Goal: Task Accomplishment & Management: Complete application form

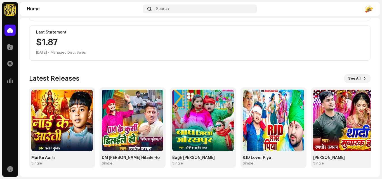
scroll to position [117, 0]
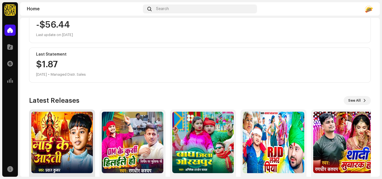
click at [92, 129] on img at bounding box center [62, 143] width 62 height 62
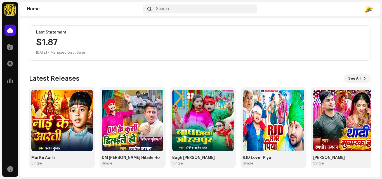
scroll to position [139, 0]
click at [9, 46] on span at bounding box center [10, 47] width 6 height 4
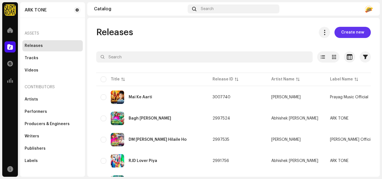
click at [347, 36] on span "Create new" at bounding box center [352, 32] width 23 height 11
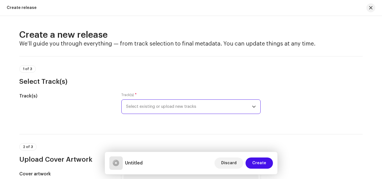
click at [154, 109] on span "Select existing or upload new tracks" at bounding box center [189, 107] width 126 height 14
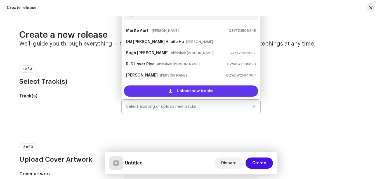
scroll to position [9, 0]
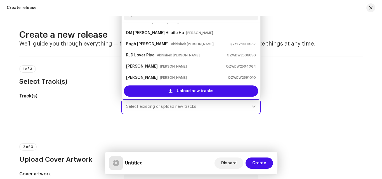
click at [179, 106] on span "Select existing or upload new tracks" at bounding box center [189, 107] width 126 height 14
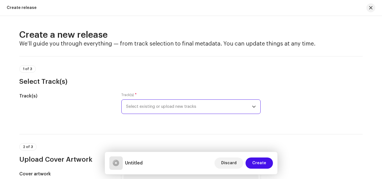
click at [179, 106] on span "Select existing or upload new tracks" at bounding box center [189, 107] width 126 height 14
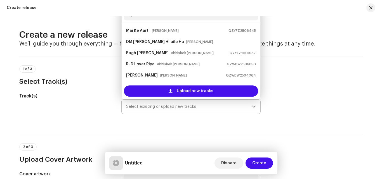
click at [165, 18] on input "text" at bounding box center [191, 14] width 134 height 11
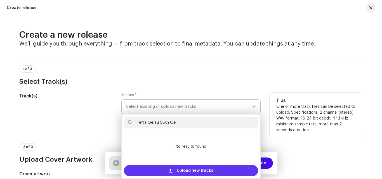
type input "Fefra Gelau Sukh Ge"
click at [180, 166] on span "Upload new tracks" at bounding box center [195, 170] width 37 height 11
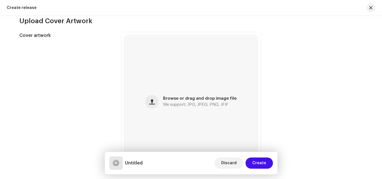
scroll to position [182, 0]
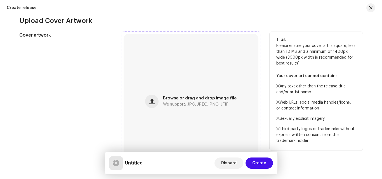
click at [161, 87] on div "Browse or drag and drop image file We support: JPG, JPEG, PNG, JFIF" at bounding box center [191, 101] width 135 height 135
click at [191, 95] on div "Browse or drag and drop image file We support: JPG, JPEG, PNG, JFIF" at bounding box center [191, 101] width 135 height 135
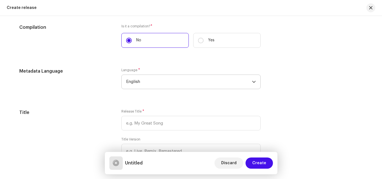
scroll to position [415, 0]
click at [176, 86] on span "English" at bounding box center [189, 82] width 126 height 14
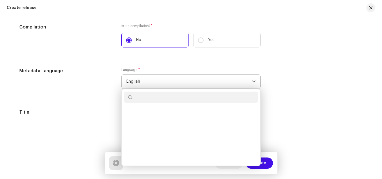
scroll to position [517, 0]
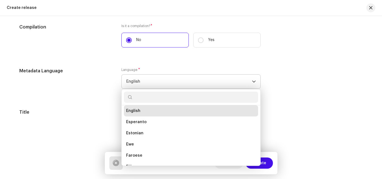
click at [159, 111] on li "English" at bounding box center [191, 110] width 134 height 11
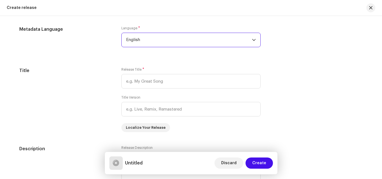
scroll to position [457, 0]
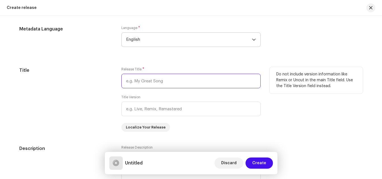
click at [163, 81] on input "text" at bounding box center [190, 81] width 139 height 15
paste input "Fefra Gelau Sukh Ge"
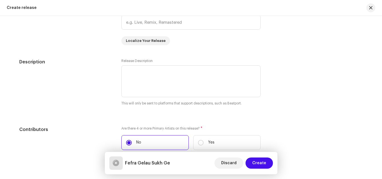
scroll to position [544, 0]
type input "Fefra Gelau Sukh Ge"
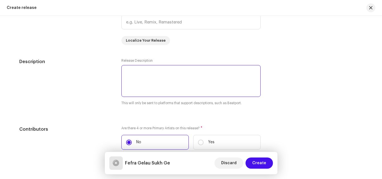
click at [170, 78] on textarea at bounding box center [190, 81] width 139 height 32
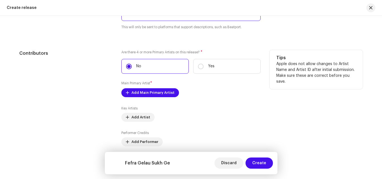
scroll to position [624, 0]
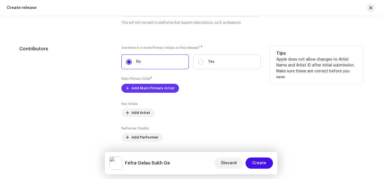
click at [162, 84] on span "Add Main Primary Artist" at bounding box center [152, 88] width 43 height 11
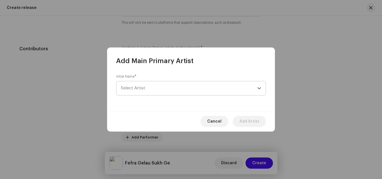
click at [157, 87] on span "Select Artist" at bounding box center [189, 88] width 137 height 14
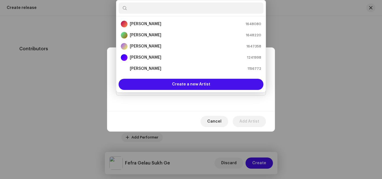
click at [159, 6] on input "text" at bounding box center [191, 8] width 145 height 11
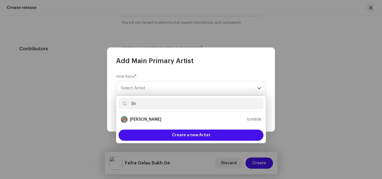
type input "S"
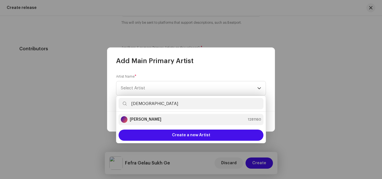
type input "[DEMOGRAPHIC_DATA]"
click at [166, 123] on div "[PERSON_NAME] 1281160" at bounding box center [191, 119] width 140 height 7
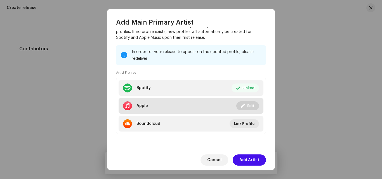
scroll to position [647, 0]
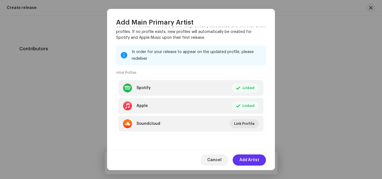
click at [248, 159] on span "Add Artist" at bounding box center [249, 160] width 20 height 11
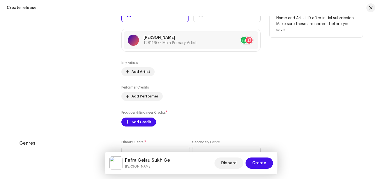
scroll to position [697, 0]
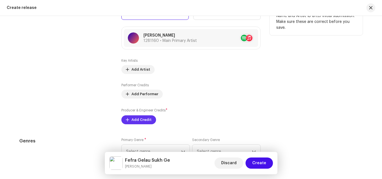
click at [138, 120] on span "Add Credit" at bounding box center [141, 119] width 20 height 11
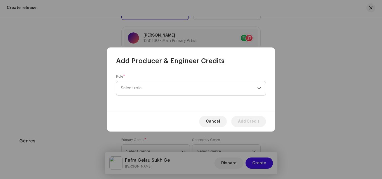
click at [160, 88] on span "Select role" at bounding box center [189, 88] width 137 height 14
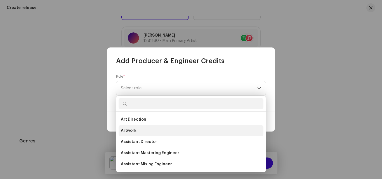
click at [138, 128] on li "Artwork" at bounding box center [191, 130] width 145 height 11
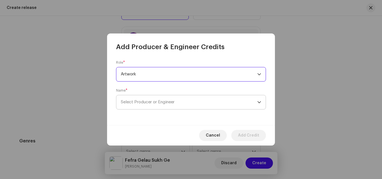
click at [153, 102] on span "Select Producer or Engineer" at bounding box center [148, 102] width 54 height 4
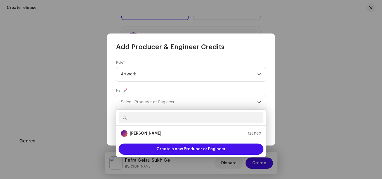
click at [143, 121] on input "text" at bounding box center [191, 117] width 145 height 11
type input "Sachin"
click at [149, 135] on strong "[PERSON_NAME]" at bounding box center [146, 134] width 32 height 6
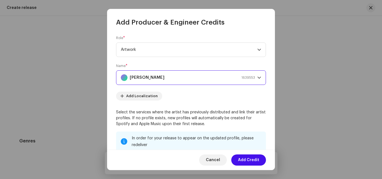
scroll to position [86, 0]
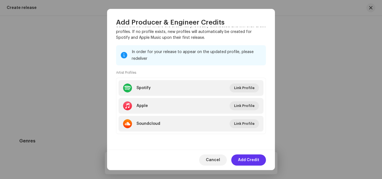
click at [246, 156] on span "Add Credit" at bounding box center [248, 160] width 21 height 11
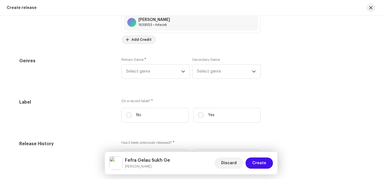
scroll to position [801, 0]
click at [170, 69] on span "Select genre" at bounding box center [153, 71] width 55 height 14
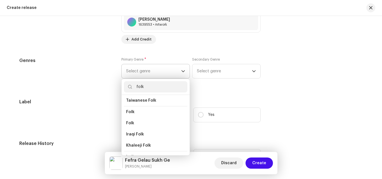
scroll to position [48, 0]
type input "folk"
click at [147, 121] on li "Folk" at bounding box center [156, 123] width 64 height 11
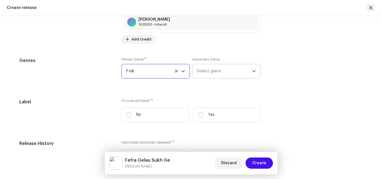
click at [219, 70] on span "Select genre" at bounding box center [224, 71] width 55 height 14
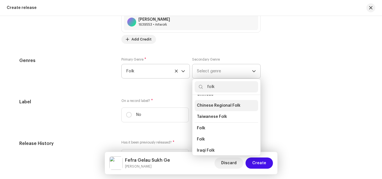
scroll to position [41, 0]
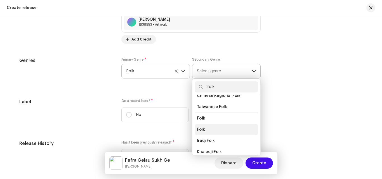
type input "folk"
click at [214, 127] on li "Folk" at bounding box center [227, 129] width 64 height 11
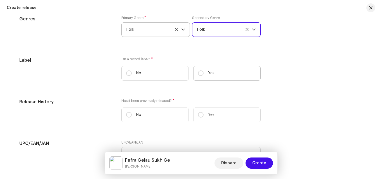
scroll to position [843, 0]
click at [205, 75] on label "Yes" at bounding box center [226, 73] width 67 height 15
click at [204, 75] on input "Yes" at bounding box center [201, 73] width 6 height 6
radio input "true"
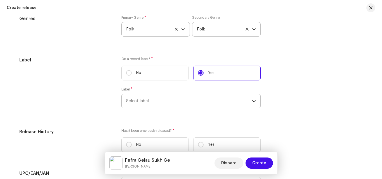
click at [170, 97] on span "Select label" at bounding box center [189, 101] width 126 height 14
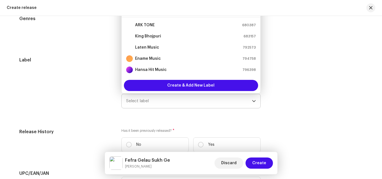
scroll to position [836, 0]
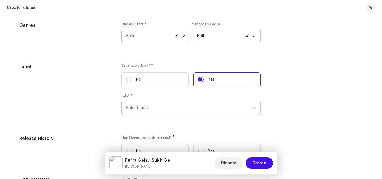
type input "s"
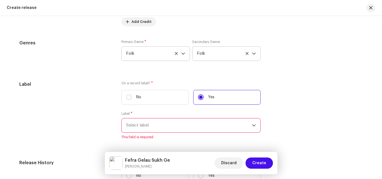
scroll to position [817, 0]
click at [160, 127] on span "Select label" at bounding box center [189, 127] width 126 height 14
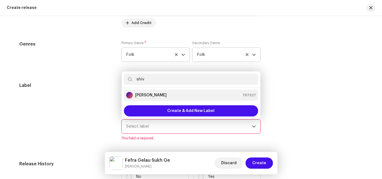
type input "shiv"
click at [159, 95] on div "[PERSON_NAME] 797327" at bounding box center [191, 95] width 130 height 7
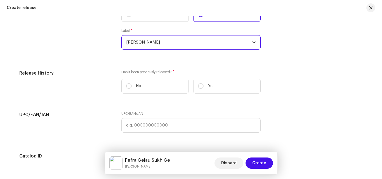
scroll to position [902, 0]
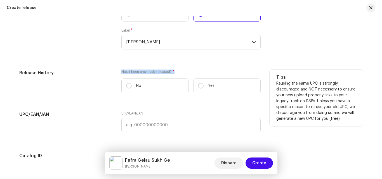
drag, startPoint x: 177, startPoint y: 72, endPoint x: 121, endPoint y: 72, distance: 56.8
click at [121, 72] on label "Has it been previously released? *" at bounding box center [190, 72] width 139 height 4
copy label "Has it been previously released? *"
click at [138, 86] on p "No" at bounding box center [138, 86] width 5 height 6
click at [132, 86] on input "No" at bounding box center [129, 86] width 6 height 6
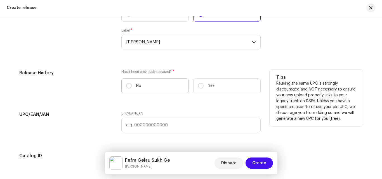
radio input "true"
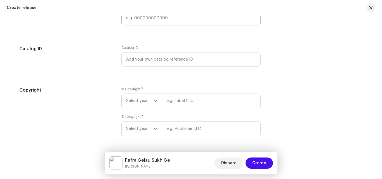
scroll to position [1026, 0]
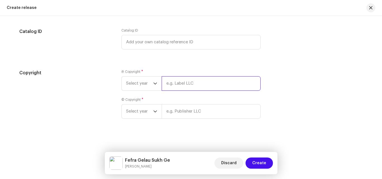
click at [175, 81] on input "text" at bounding box center [211, 83] width 99 height 15
type input "[PERSON_NAME]"
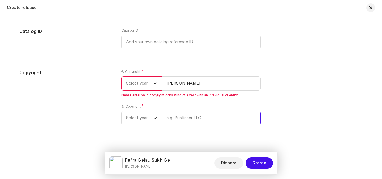
click at [175, 111] on input "text" at bounding box center [211, 118] width 99 height 15
type input "[PERSON_NAME]"
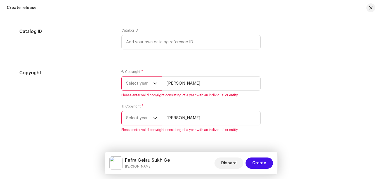
click at [145, 82] on span "Select year" at bounding box center [139, 84] width 27 height 14
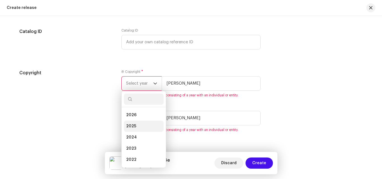
click at [127, 123] on li "2025" at bounding box center [144, 126] width 40 height 11
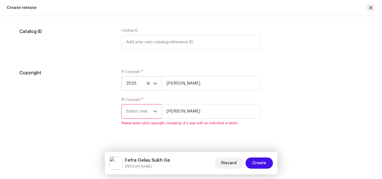
click at [138, 116] on span "Select year" at bounding box center [139, 112] width 27 height 14
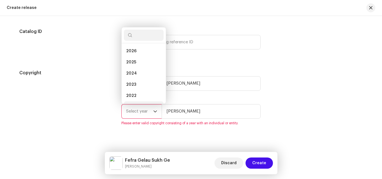
scroll to position [9, 0]
click at [138, 55] on li "2025" at bounding box center [144, 53] width 40 height 11
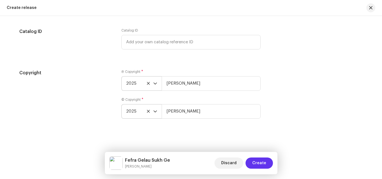
click at [264, 159] on span "Create" at bounding box center [259, 163] width 14 height 11
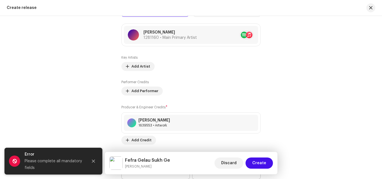
scroll to position [706, 0]
click at [131, 65] on span "Add Artist" at bounding box center [140, 66] width 19 height 11
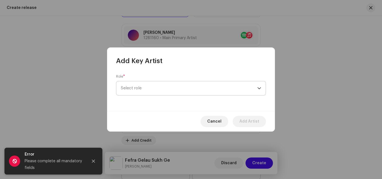
click at [151, 91] on span "Select role" at bounding box center [189, 88] width 137 height 14
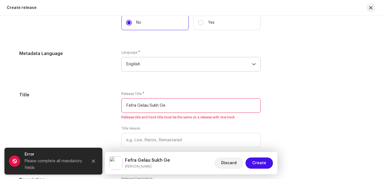
scroll to position [480, 0]
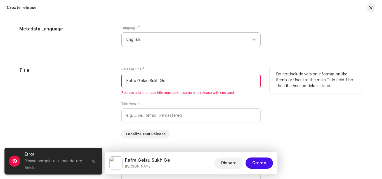
click at [195, 84] on input "Fefra Gelau Sukh Ge" at bounding box center [190, 81] width 139 height 15
click at [125, 81] on input "Fefra Gelau Sukh Ge" at bounding box center [190, 81] width 139 height 15
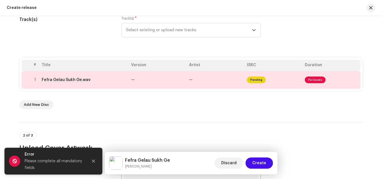
scroll to position [76, 0]
click at [308, 78] on span "Fix Issues" at bounding box center [315, 80] width 21 height 7
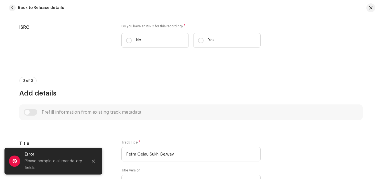
scroll to position [139, 0]
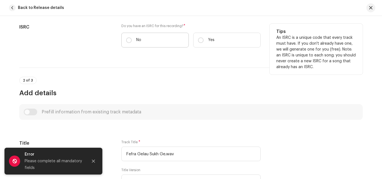
click at [131, 45] on label "No" at bounding box center [154, 40] width 67 height 15
click at [131, 43] on input "No" at bounding box center [129, 40] width 6 height 6
radio input "true"
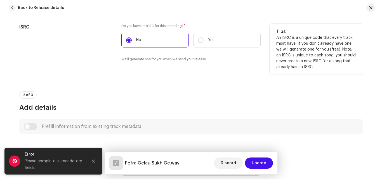
drag, startPoint x: 188, startPoint y: 24, endPoint x: 119, endPoint y: 25, distance: 69.4
click at [118, 25] on div "ISRC Do you have an ISRC for this recording? * No Yes We'll generate one for yo…" at bounding box center [191, 46] width 344 height 45
click at [146, 68] on div "Do you have an ISRC for this recording? * No Yes We'll generate one for you whe…" at bounding box center [190, 46] width 139 height 45
drag, startPoint x: 187, startPoint y: 25, endPoint x: 121, endPoint y: 27, distance: 66.3
click at [121, 27] on label "Do you have an ISRC for this recording? *" at bounding box center [190, 26] width 139 height 4
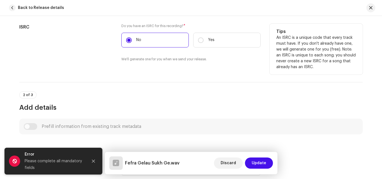
copy label "Do you have an ISRC for this recording? *"
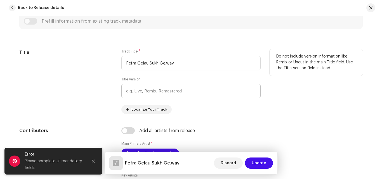
scroll to position [245, 0]
click at [183, 63] on input "Fefra Gelau Sukh Ge.wav" at bounding box center [190, 63] width 139 height 15
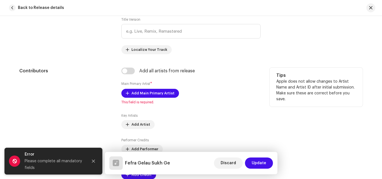
scroll to position [305, 0]
type input "Fefra Gelau Sukh Ge"
click at [159, 92] on span "Add Main Primary Artist" at bounding box center [152, 93] width 43 height 11
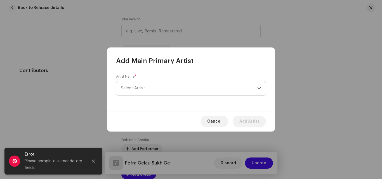
click at [157, 84] on span "Select Artist" at bounding box center [189, 88] width 137 height 14
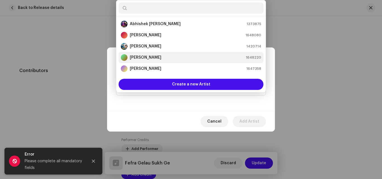
scroll to position [9, 0]
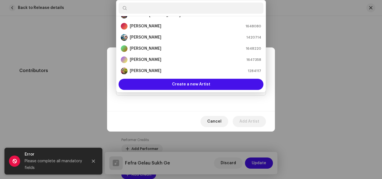
click at [155, 7] on input "text" at bounding box center [191, 8] width 145 height 11
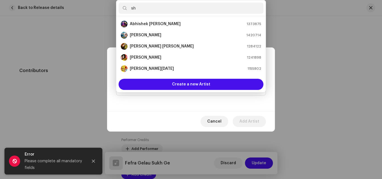
scroll to position [0, 0]
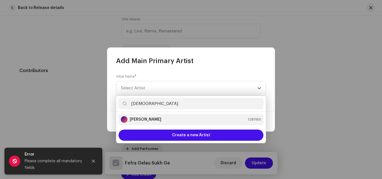
type input "[DEMOGRAPHIC_DATA]"
click at [149, 115] on li "[PERSON_NAME] 1281160" at bounding box center [191, 119] width 145 height 11
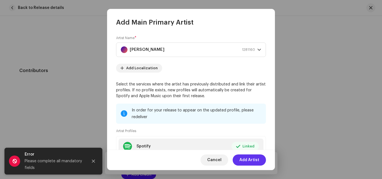
click at [250, 161] on span "Add Artist" at bounding box center [249, 160] width 20 height 11
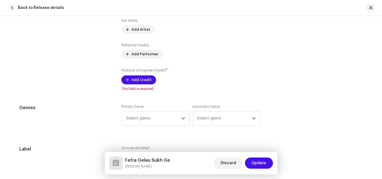
scroll to position [407, 0]
click at [146, 81] on span "Add Credit" at bounding box center [141, 79] width 20 height 11
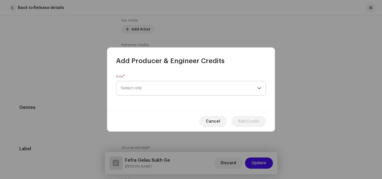
click at [151, 89] on span "Select role" at bounding box center [189, 88] width 137 height 14
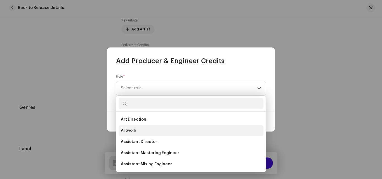
click at [136, 130] on span "Artwork" at bounding box center [129, 131] width 16 height 6
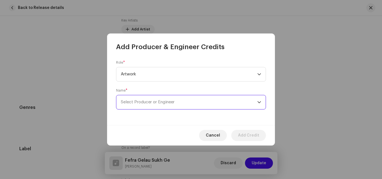
click at [161, 104] on span "Select Producer or Engineer" at bounding box center [189, 102] width 137 height 14
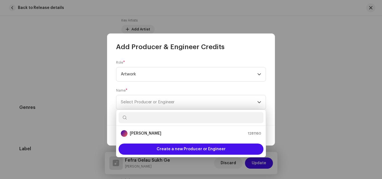
click at [142, 122] on input "text" at bounding box center [191, 117] width 145 height 11
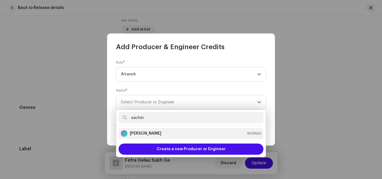
type input "sachin"
click at [145, 134] on strong "[PERSON_NAME]" at bounding box center [146, 134] width 32 height 6
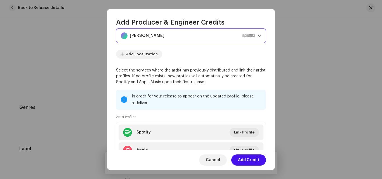
scroll to position [42, 0]
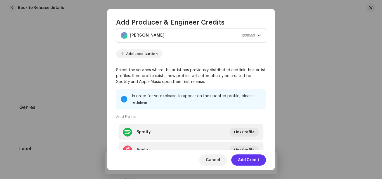
click at [237, 158] on button "Add Credit" at bounding box center [248, 160] width 35 height 11
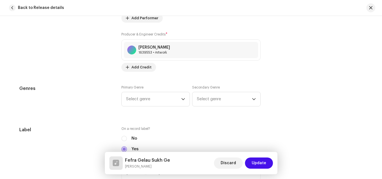
scroll to position [443, 0]
click at [170, 97] on span "Select genre" at bounding box center [153, 99] width 55 height 14
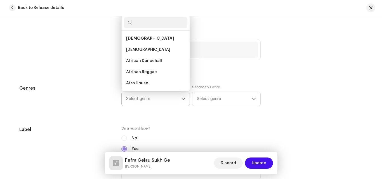
click at [143, 27] on input "text" at bounding box center [156, 22] width 64 height 11
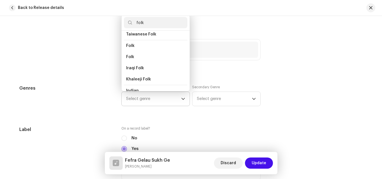
scroll to position [50, 0]
type input "folk"
click at [147, 55] on li "Folk" at bounding box center [156, 56] width 64 height 11
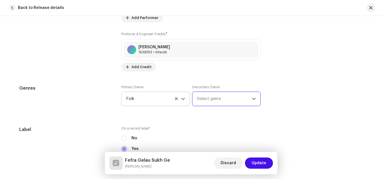
click at [209, 99] on span "Select genre" at bounding box center [224, 99] width 55 height 14
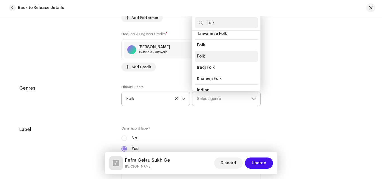
type input "folk"
click at [209, 54] on li "Folk" at bounding box center [227, 56] width 64 height 11
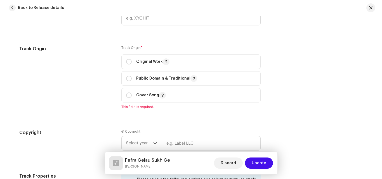
scroll to position [687, 0]
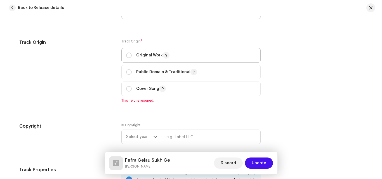
click at [137, 57] on p "Original Work" at bounding box center [152, 55] width 33 height 7
radio input "true"
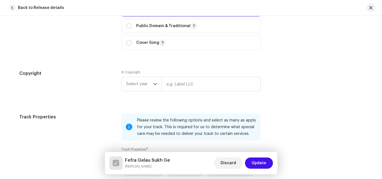
scroll to position [734, 0]
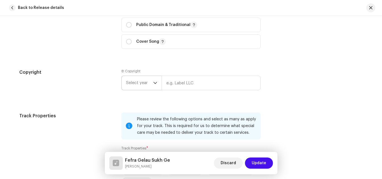
click at [155, 83] on icon "dropdown trigger" at bounding box center [155, 83] width 3 height 2
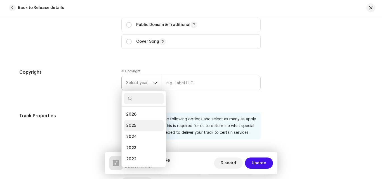
click at [132, 121] on li "2025" at bounding box center [144, 125] width 40 height 11
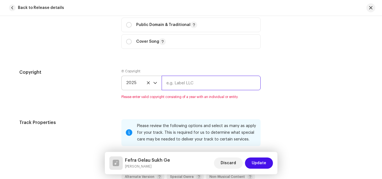
click at [181, 84] on input "text" at bounding box center [211, 83] width 99 height 15
type input "[PERSON_NAME]"
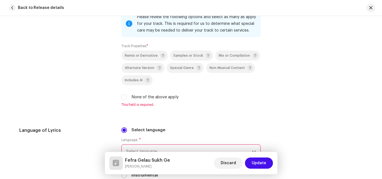
scroll to position [838, 0]
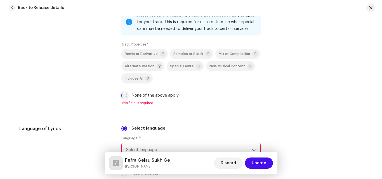
click at [123, 95] on input "None of the above apply" at bounding box center [124, 96] width 6 height 6
checkbox input "true"
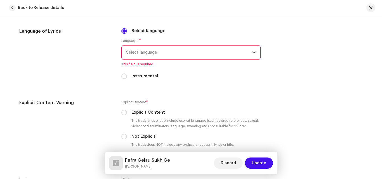
scroll to position [930, 0]
click at [178, 49] on span "Select language" at bounding box center [189, 52] width 126 height 14
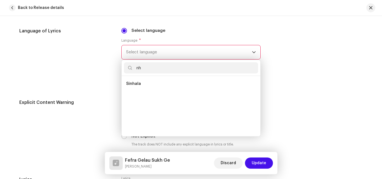
scroll to position [0, 0]
type input "n"
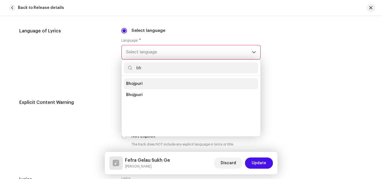
type input "bh"
click at [141, 83] on li "Bhojpuri" at bounding box center [191, 83] width 134 height 11
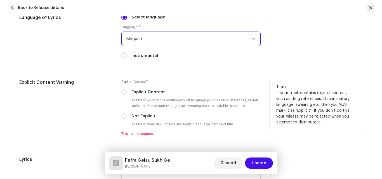
scroll to position [943, 0]
click at [133, 117] on label "Not Explicit" at bounding box center [143, 116] width 24 height 6
click at [127, 117] on input "Not Explicit" at bounding box center [124, 116] width 6 height 6
radio input "true"
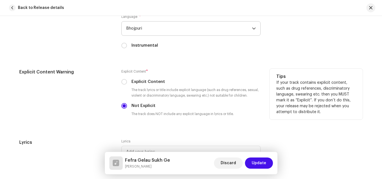
scroll to position [964, 0]
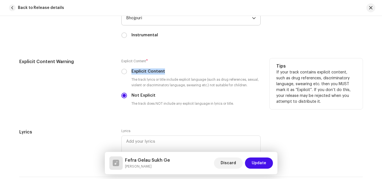
drag, startPoint x: 166, startPoint y: 72, endPoint x: 128, endPoint y: 71, distance: 38.9
click at [128, 71] on div "Explicit Content" at bounding box center [190, 72] width 139 height 6
copy label "Explicit Content"
click at [212, 91] on div "Explicit Content * Explicit Content The track lyrics or title include explicit …" at bounding box center [190, 83] width 139 height 50
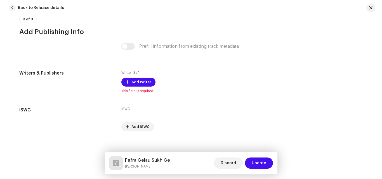
scroll to position [1135, 0]
click at [140, 81] on span "Add Writer" at bounding box center [141, 81] width 20 height 11
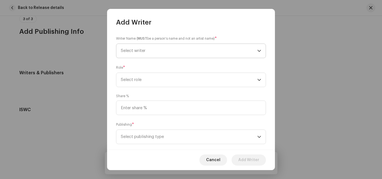
click at [215, 51] on span "Select writer" at bounding box center [189, 51] width 137 height 14
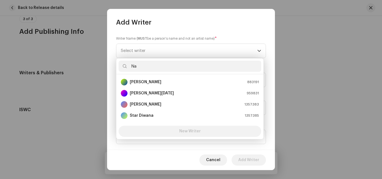
type input "N"
type input "n"
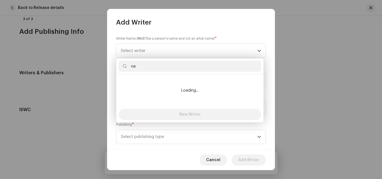
type input "n"
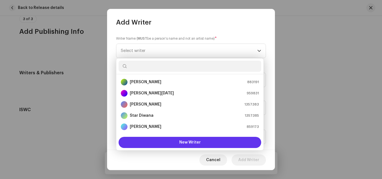
scroll to position [9, 0]
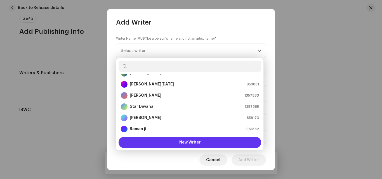
click at [174, 140] on button "New Writer" at bounding box center [190, 142] width 143 height 11
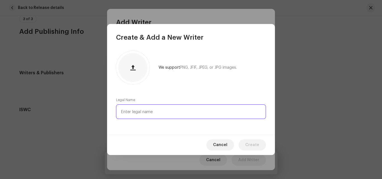
click at [146, 113] on input "text" at bounding box center [191, 112] width 150 height 15
type input "[PERSON_NAME]"
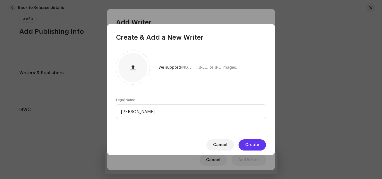
click at [247, 147] on span "Create" at bounding box center [252, 145] width 14 height 11
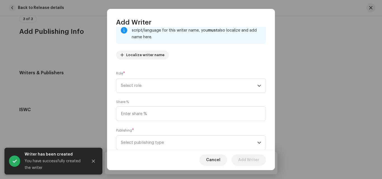
scroll to position [46, 0]
click at [190, 89] on span "Select role" at bounding box center [189, 86] width 137 height 14
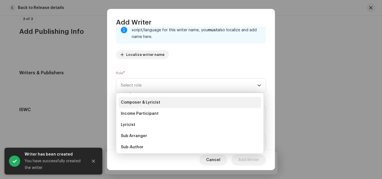
scroll to position [34, 0]
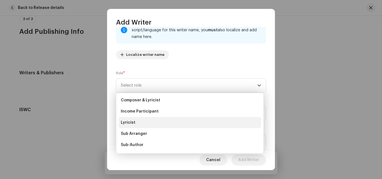
click at [147, 124] on li "Lyricist" at bounding box center [190, 122] width 143 height 11
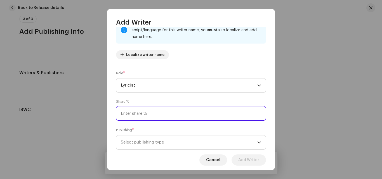
click at [182, 117] on input at bounding box center [191, 113] width 150 height 15
type input "50.00"
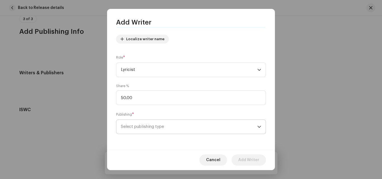
click at [186, 127] on span "Select publishing type" at bounding box center [189, 127] width 137 height 14
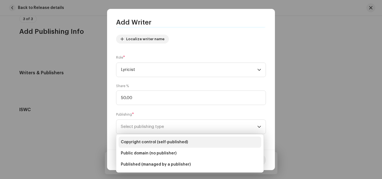
click at [159, 142] on span "Copyright control (self-published)" at bounding box center [154, 143] width 67 height 6
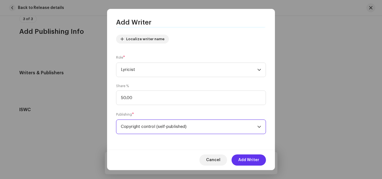
click at [241, 158] on span "Add Writer" at bounding box center [248, 160] width 21 height 11
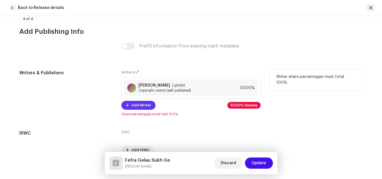
click at [139, 107] on span "Add Writer" at bounding box center [141, 105] width 20 height 11
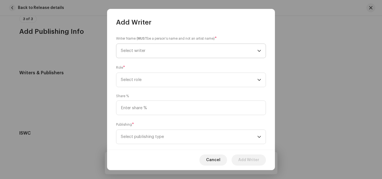
click at [179, 57] on span "Select writer" at bounding box center [189, 51] width 137 height 14
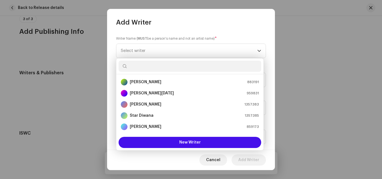
click at [166, 67] on input "text" at bounding box center [190, 66] width 143 height 11
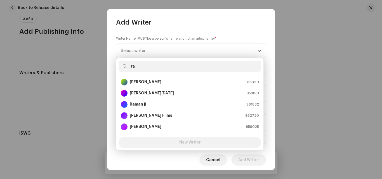
type input "r"
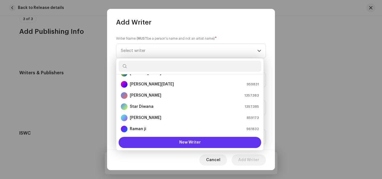
click at [194, 143] on span "New Writer" at bounding box center [190, 143] width 22 height 4
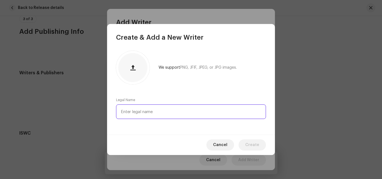
click at [160, 108] on input "text" at bounding box center [191, 112] width 150 height 15
type input "[PERSON_NAME]"
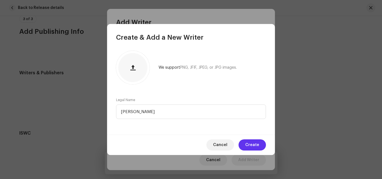
click at [249, 142] on span "Create" at bounding box center [252, 145] width 14 height 11
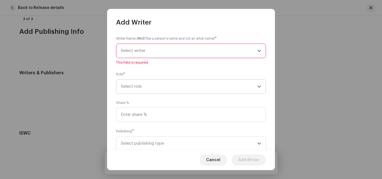
click at [176, 88] on span "Select role" at bounding box center [189, 87] width 137 height 14
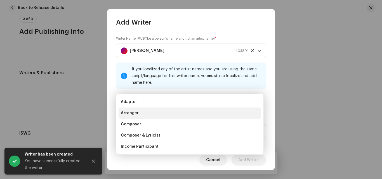
click at [136, 118] on li "Arranger" at bounding box center [190, 113] width 143 height 11
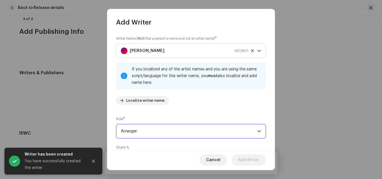
click at [144, 128] on span "Arranger" at bounding box center [189, 131] width 137 height 14
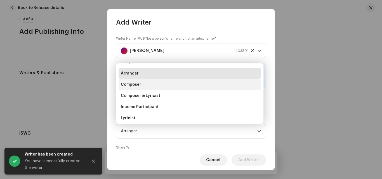
click at [135, 86] on span "Composer" at bounding box center [131, 85] width 20 height 6
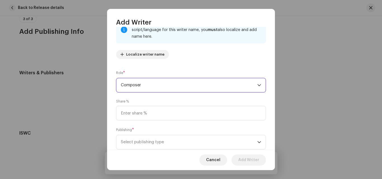
scroll to position [46, 0]
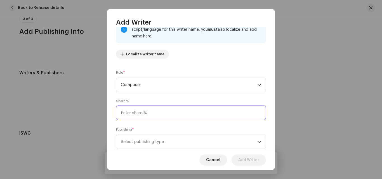
click at [158, 107] on input at bounding box center [191, 113] width 150 height 15
type input "50.00"
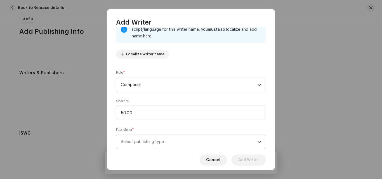
click at [168, 142] on span "Select publishing type" at bounding box center [189, 142] width 137 height 14
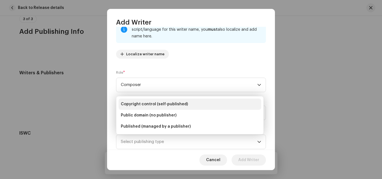
click at [156, 100] on li "Copyright control (self-published)" at bounding box center [190, 104] width 143 height 11
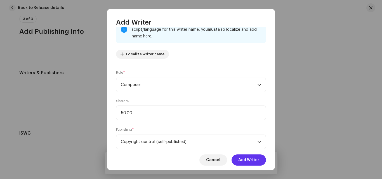
click at [242, 162] on span "Add Writer" at bounding box center [248, 160] width 21 height 11
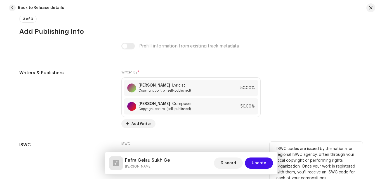
scroll to position [1176, 0]
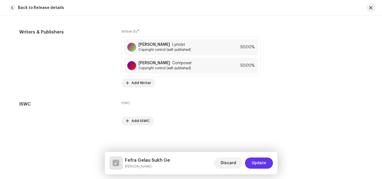
click at [264, 161] on span "Update" at bounding box center [259, 163] width 15 height 11
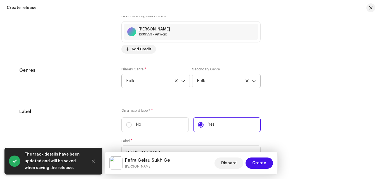
scroll to position [837, 0]
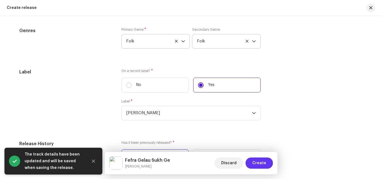
click at [255, 165] on span "Create" at bounding box center [259, 163] width 14 height 11
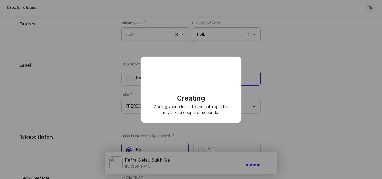
scroll to position [830, 0]
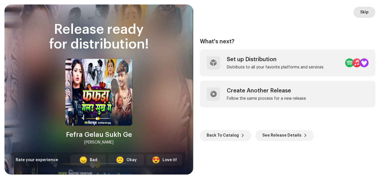
click at [354, 12] on button "Skip" at bounding box center [365, 12] width 22 height 11
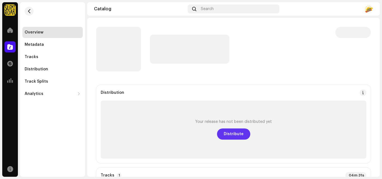
click at [222, 130] on button "Distribute" at bounding box center [233, 134] width 33 height 11
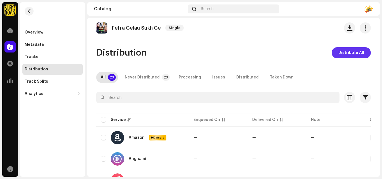
click at [350, 48] on span "Distribute All" at bounding box center [352, 52] width 26 height 11
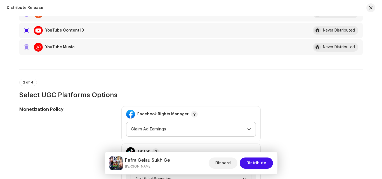
scroll to position [588, 0]
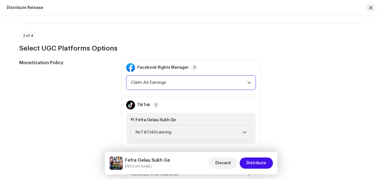
click at [238, 85] on span "Claim Ad Earnings" at bounding box center [189, 83] width 116 height 14
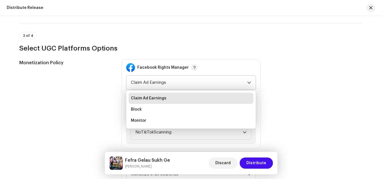
click at [166, 95] on li "Claim Ad Earnings" at bounding box center [191, 98] width 125 height 11
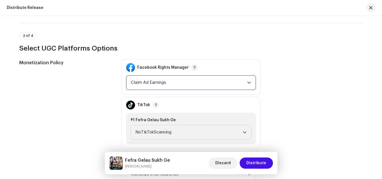
click at [188, 124] on div "#1 Fefra Gelau Sukh Ge NoTikTokScanning" at bounding box center [191, 128] width 130 height 31
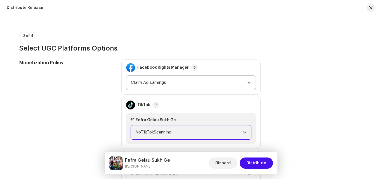
click at [182, 133] on span "NoTikTokScanning" at bounding box center [188, 133] width 107 height 14
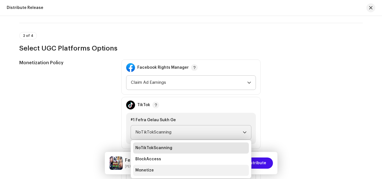
click at [147, 168] on li "Monetize" at bounding box center [191, 170] width 116 height 11
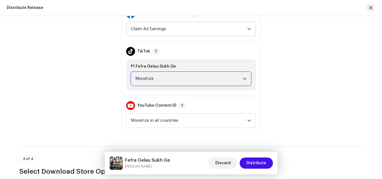
scroll to position [642, 0]
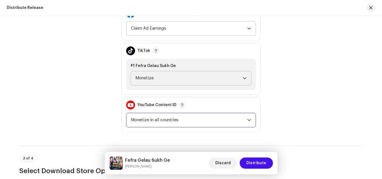
click at [192, 117] on span "Monetize in all countries" at bounding box center [189, 120] width 116 height 14
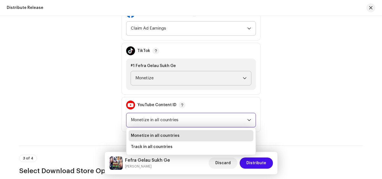
click at [173, 134] on span "Monetize in all countries" at bounding box center [155, 136] width 49 height 6
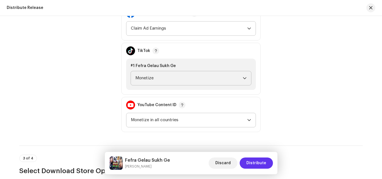
click at [258, 160] on span "Distribute" at bounding box center [256, 163] width 20 height 11
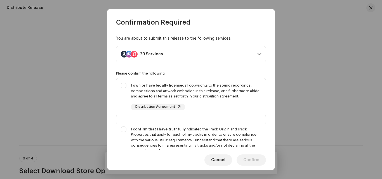
click at [204, 99] on div "I own or have legally licensed all copyrights to the sound recordings, composit…" at bounding box center [196, 97] width 130 height 28
checkbox input "true"
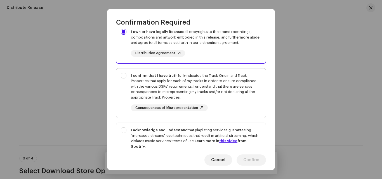
click at [203, 97] on div "I confirm that I have truthfully indicated the Track Origin and Track Propertie…" at bounding box center [196, 86] width 130 height 27
checkbox input "true"
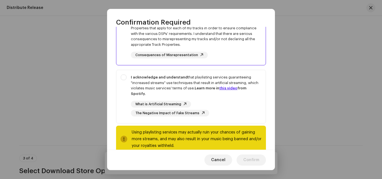
scroll to position [107, 0]
click at [194, 95] on div "I acknowledge and understand that playlisting services guaranteeing "increased …" at bounding box center [196, 85] width 130 height 22
checkbox input "true"
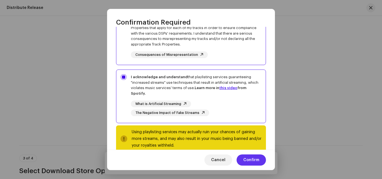
click at [252, 160] on span "Confirm" at bounding box center [251, 160] width 16 height 11
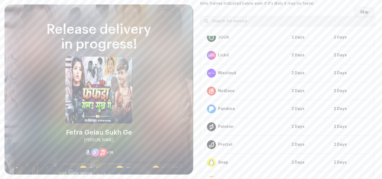
scroll to position [398, 0]
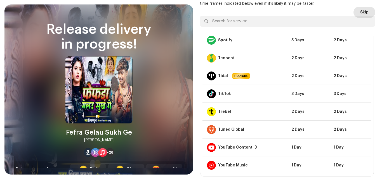
click at [365, 12] on span "Skip" at bounding box center [364, 12] width 8 height 11
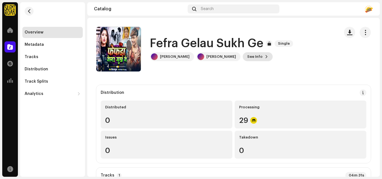
click at [265, 57] on span at bounding box center [266, 57] width 3 height 4
click at [8, 28] on span at bounding box center [10, 30] width 6 height 4
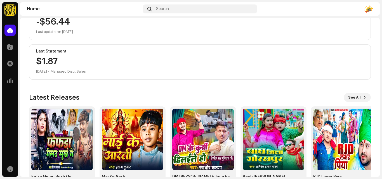
scroll to position [121, 0]
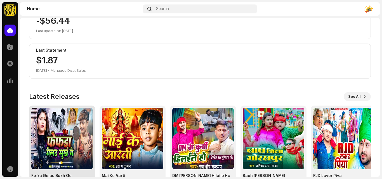
click at [60, 125] on img at bounding box center [62, 139] width 62 height 62
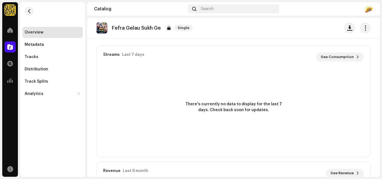
scroll to position [403, 0]
